Goal: Transaction & Acquisition: Purchase product/service

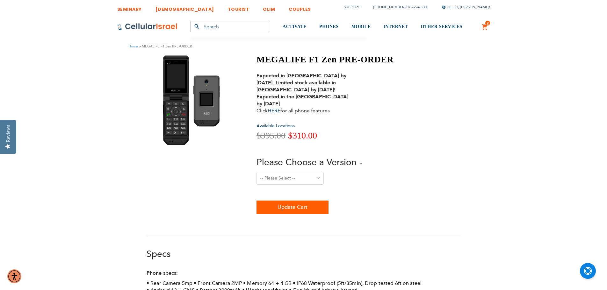
type input "[EMAIL_ADDRESS][PERSON_NAME][DOMAIN_NAME]"
click at [311, 178] on select "-- Please Select -- Level 1. Filtered Email only Level 2. Email + Banking Level…" at bounding box center [290, 178] width 67 height 13
click at [355, 178] on div "-- Please Select -- Level 1. Filtered Email only Level 2. Email + Banking Level…" at bounding box center [325, 182] width 137 height 21
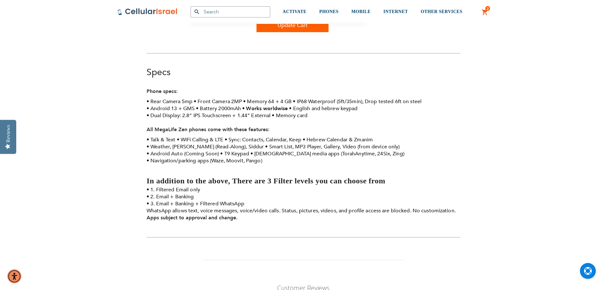
scroll to position [187, 0]
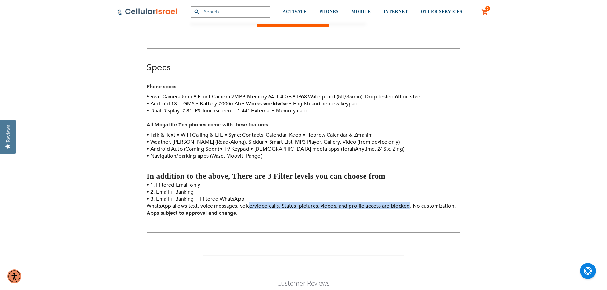
drag, startPoint x: 250, startPoint y: 206, endPoint x: 410, endPoint y: 203, distance: 160.0
click at [410, 203] on li "3. Email + Banking + Filtered WhatsApp WhatsApp allows text, voice messages, vo…" at bounding box center [304, 203] width 314 height 14
click at [306, 204] on li "3. Email + Banking + Filtered WhatsApp WhatsApp allows text, voice messages, vo…" at bounding box center [304, 203] width 314 height 14
click at [268, 207] on li "3. Email + Banking + Filtered WhatsApp WhatsApp allows text, voice messages, vo…" at bounding box center [304, 203] width 314 height 14
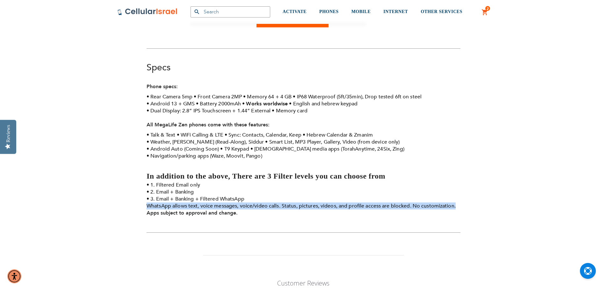
click at [268, 207] on li "3. Email + Banking + Filtered WhatsApp WhatsApp allows text, voice messages, vo…" at bounding box center [304, 203] width 314 height 14
click at [291, 206] on li "3. Email + Banking + Filtered WhatsApp WhatsApp allows text, voice messages, vo…" at bounding box center [304, 203] width 314 height 14
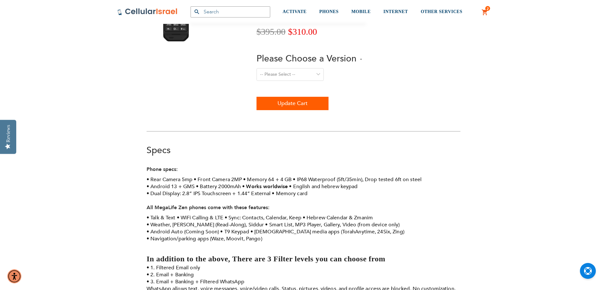
scroll to position [104, 0]
click at [318, 77] on select "-- Please Select -- Level 1. Filtered Email only Level 2. Email + Banking Level…" at bounding box center [290, 75] width 67 height 13
click at [346, 107] on div "MEGALIFE F1 Zen PRE-ORDER Expected in [GEOGRAPHIC_DATA] by [DATE], Limited stoc…" at bounding box center [325, 31] width 137 height 160
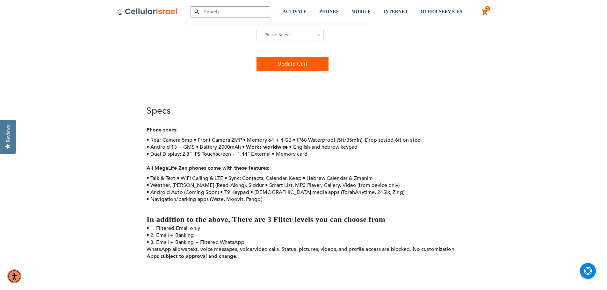
scroll to position [144, 0]
click at [240, 242] on li "3. Email + Banking + Filtered WhatsApp WhatsApp allows text, voice messages, vo…" at bounding box center [304, 246] width 314 height 14
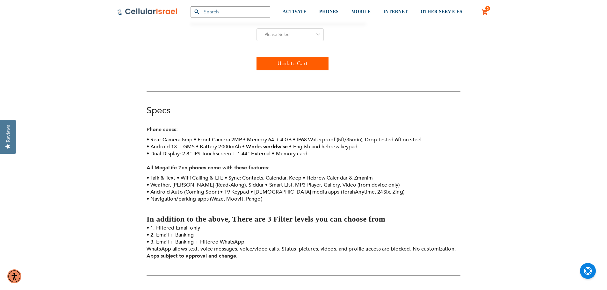
click at [362, 188] on li "Smart List, MP3 Player, Gallery, Video (from device only)" at bounding box center [332, 185] width 135 height 7
click at [385, 172] on div "Phone specs: Rear Camera 5mp Front Camera 2MP Memory 64 + 4 GB IP68 Waterproof …" at bounding box center [304, 194] width 314 height 137
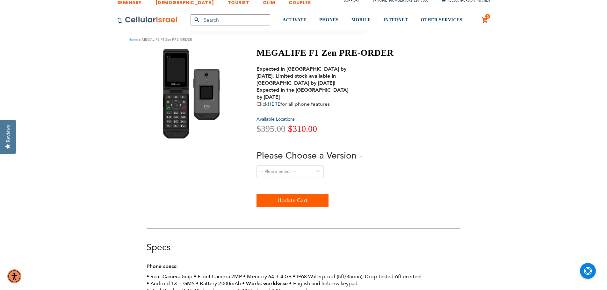
scroll to position [0, 0]
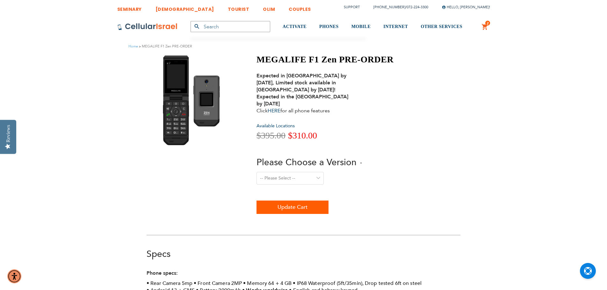
click at [487, 25] on span "2" at bounding box center [488, 23] width 2 height 5
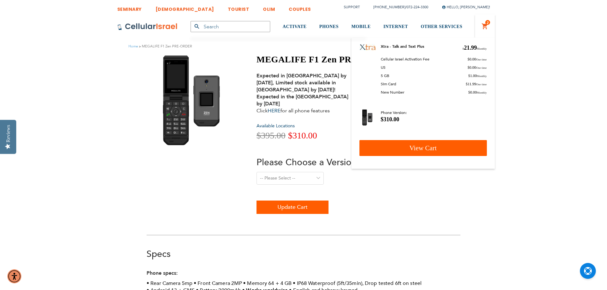
click at [410, 144] on link "View Cart" at bounding box center [423, 148] width 127 height 16
